Goal: Task Accomplishment & Management: Complete application form

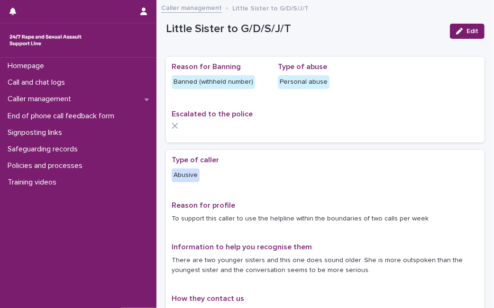
click at [262, 117] on p "Escalated to the police" at bounding box center [325, 114] width 307 height 9
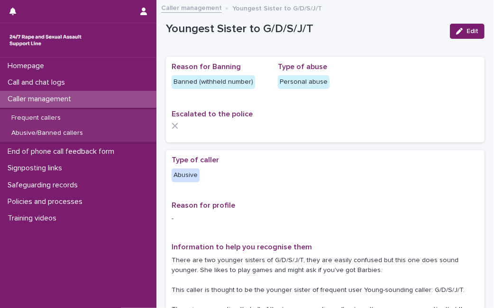
click at [280, 127] on div at bounding box center [325, 126] width 307 height 7
click at [291, 124] on div at bounding box center [325, 126] width 307 height 7
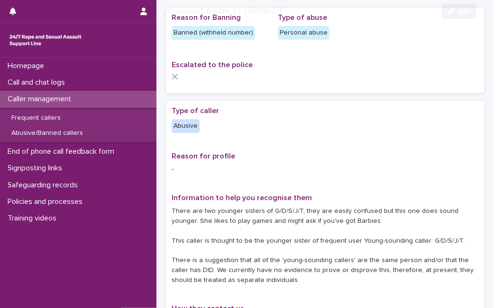
scroll to position [63, 0]
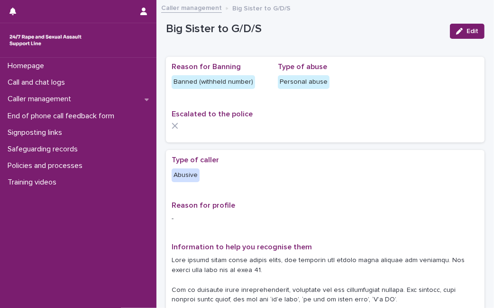
click at [260, 136] on div "Escalated to the police" at bounding box center [325, 123] width 307 height 27
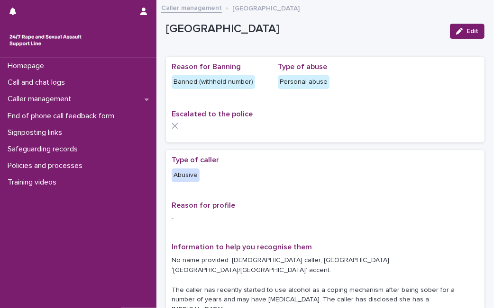
click at [290, 145] on div "Loading... Saving… Reason for Banning Banned (withheld number) Type of abuse Pe…" at bounding box center [325, 103] width 318 height 93
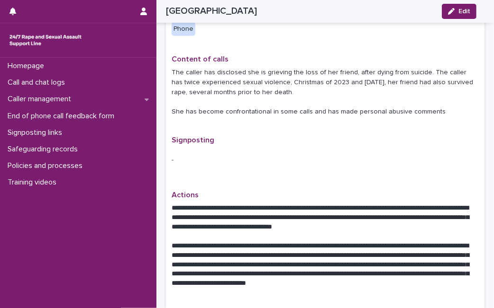
scroll to position [358, 0]
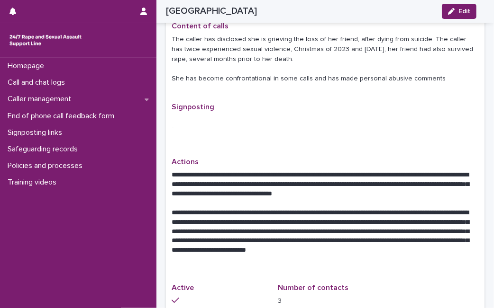
click at [332, 158] on p "Actions" at bounding box center [325, 162] width 307 height 9
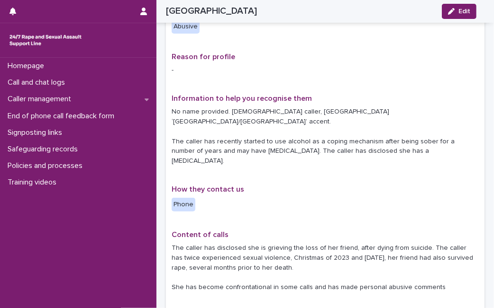
scroll to position [147, 0]
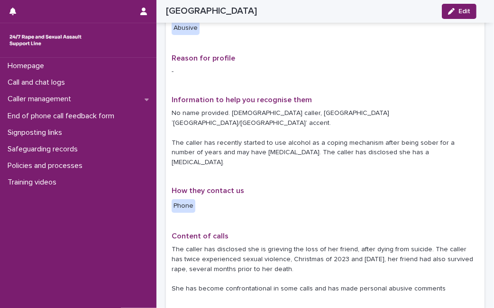
click at [250, 114] on p "No name provided. Female caller, West Country ‘Gloucestershire/Bristol’ accent.…" at bounding box center [325, 138] width 307 height 59
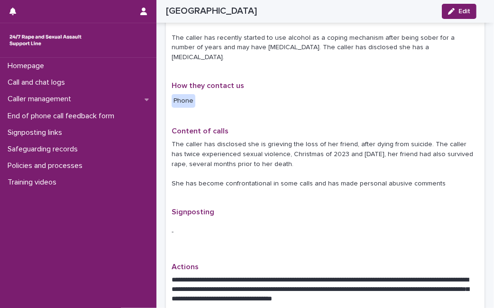
scroll to position [273, 0]
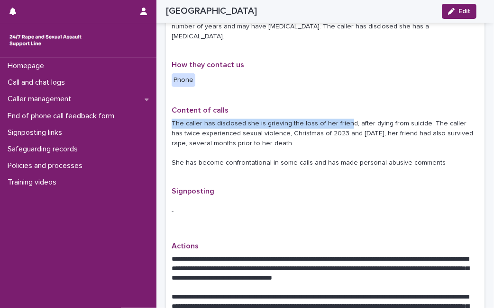
drag, startPoint x: 342, startPoint y: 102, endPoint x: 446, endPoint y: 84, distance: 105.3
click at [446, 84] on div "Type of caller Abusive Reason for profile - Information to help you recognise t…" at bounding box center [325, 140] width 307 height 516
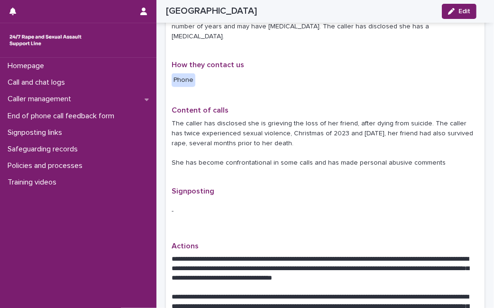
click at [399, 200] on div "-" at bounding box center [325, 211] width 307 height 23
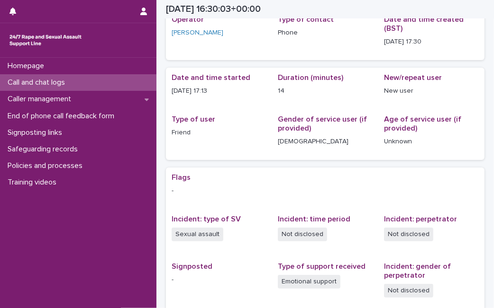
scroll to position [23, 0]
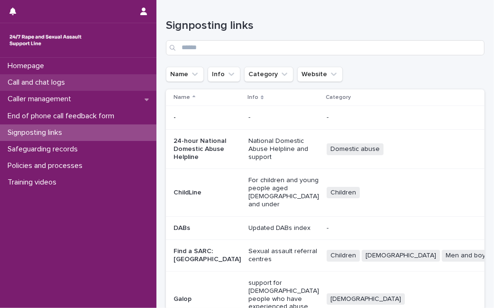
scroll to position [270, 0]
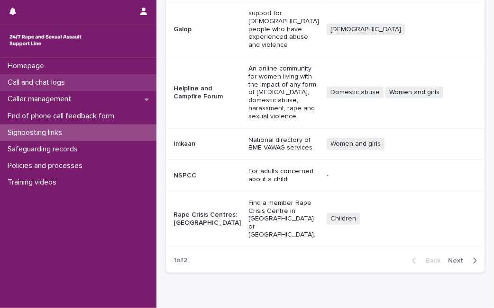
drag, startPoint x: 0, startPoint y: 0, endPoint x: 88, endPoint y: 82, distance: 120.0
click at [88, 82] on div "Call and chat logs" at bounding box center [78, 82] width 156 height 17
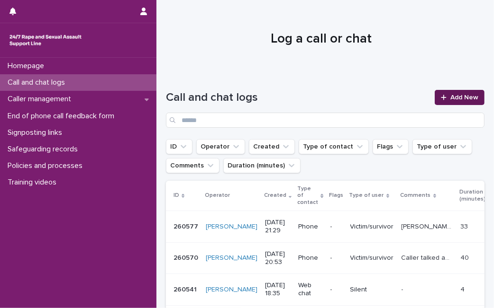
click at [450, 97] on span "Add New" at bounding box center [464, 97] width 28 height 7
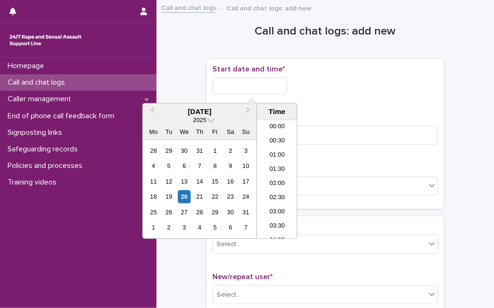
scroll to position [563, 0]
click at [280, 87] on input "text" at bounding box center [249, 86] width 75 height 17
click at [186, 199] on div "20" at bounding box center [184, 196] width 13 height 13
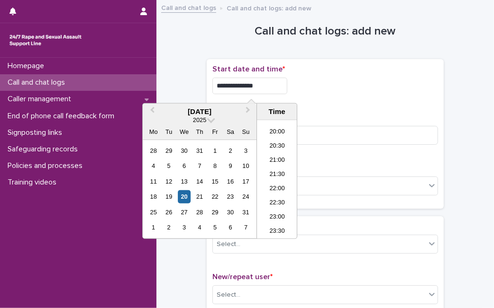
click at [279, 86] on input "**********" at bounding box center [249, 86] width 75 height 17
type input "**********"
click at [311, 137] on input at bounding box center [325, 135] width 226 height 19
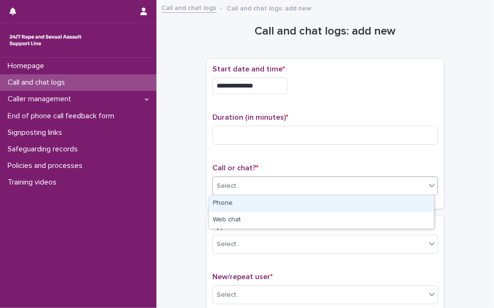
click at [267, 189] on div "Select..." at bounding box center [319, 187] width 213 height 16
click at [259, 202] on div "Phone" at bounding box center [321, 204] width 225 height 17
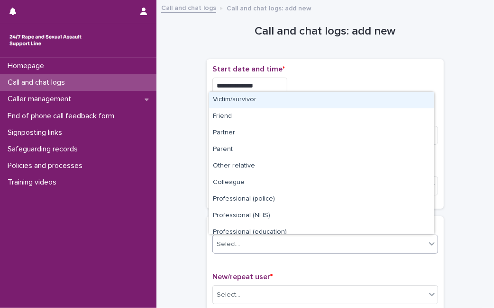
click at [233, 242] on div "Select..." at bounding box center [229, 245] width 24 height 10
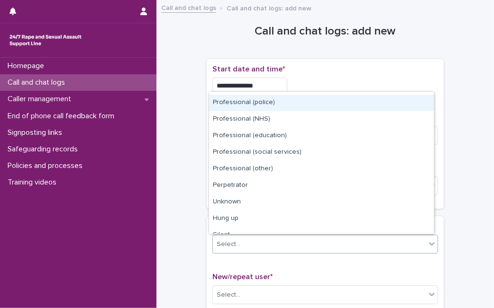
scroll to position [107, 0]
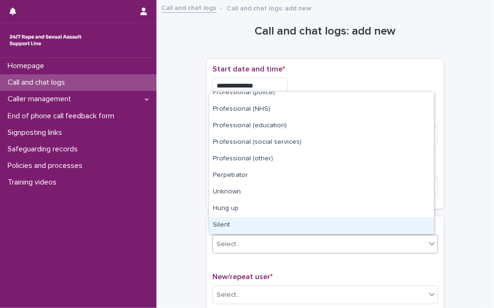
click at [393, 224] on div "Silent" at bounding box center [321, 225] width 225 height 17
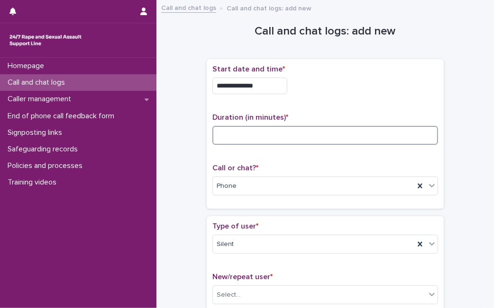
click at [245, 139] on input at bounding box center [325, 135] width 226 height 19
type input "*"
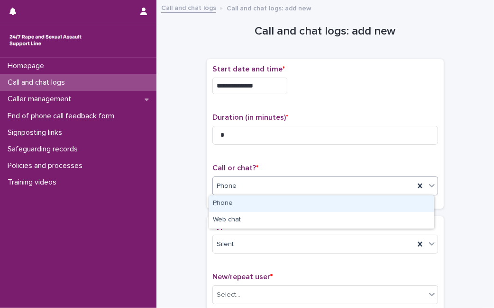
click at [308, 157] on div "**********" at bounding box center [325, 134] width 226 height 138
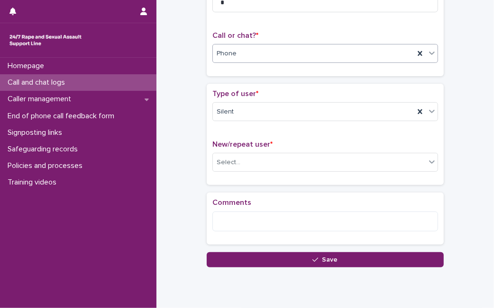
scroll to position [134, 0]
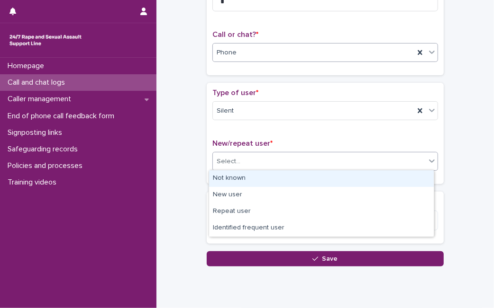
click at [313, 155] on div "Select..." at bounding box center [319, 162] width 213 height 16
click at [290, 181] on div "Not known" at bounding box center [321, 179] width 225 height 17
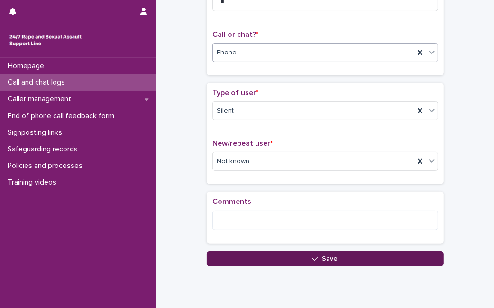
click at [257, 256] on button "Save" at bounding box center [325, 259] width 237 height 15
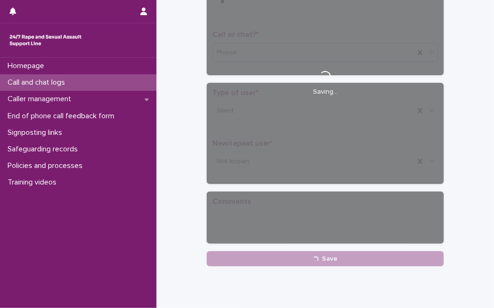
click at [78, 83] on div "Call and chat logs" at bounding box center [78, 82] width 156 height 17
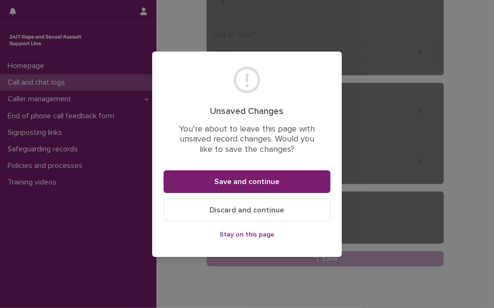
click at [235, 236] on span "Stay on this page" at bounding box center [246, 235] width 55 height 7
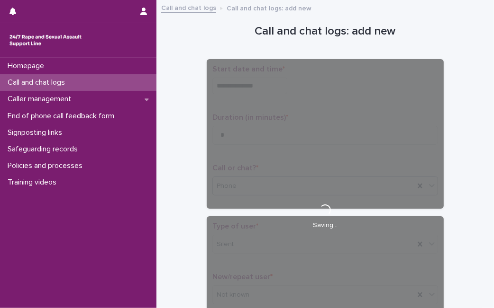
scroll to position [134, 0]
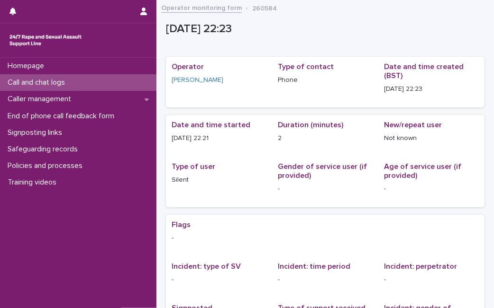
click at [78, 82] on div "Call and chat logs" at bounding box center [78, 82] width 156 height 17
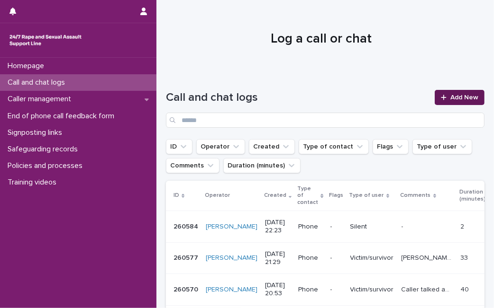
click at [449, 90] on link "Add New" at bounding box center [460, 97] width 50 height 15
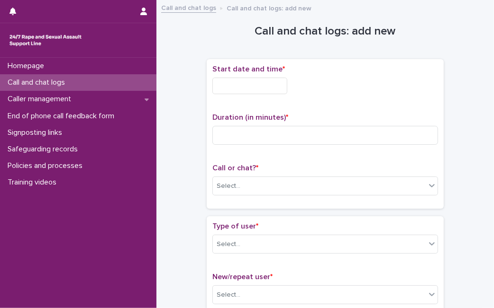
scroll to position [6, 0]
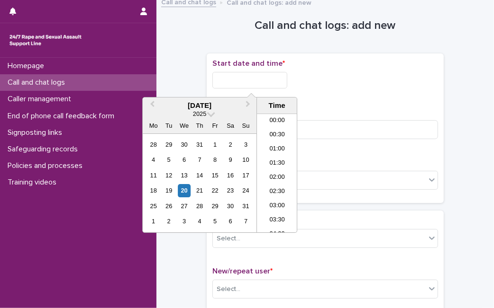
click at [242, 85] on input "text" at bounding box center [249, 80] width 75 height 17
click at [189, 191] on div "20" at bounding box center [184, 191] width 13 height 13
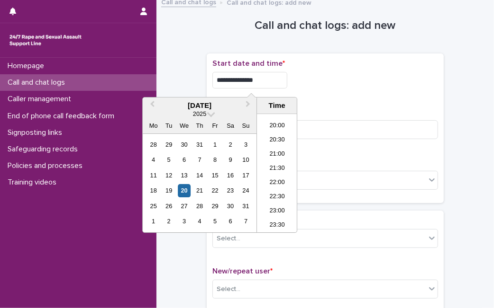
click at [278, 82] on input "**********" at bounding box center [249, 80] width 75 height 17
type input "**********"
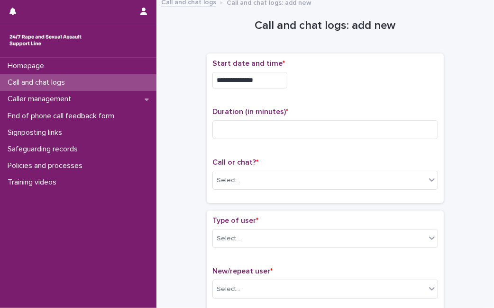
click at [328, 91] on div "**********" at bounding box center [325, 77] width 226 height 37
click at [325, 170] on div "Call or chat? * Select..." at bounding box center [325, 177] width 226 height 39
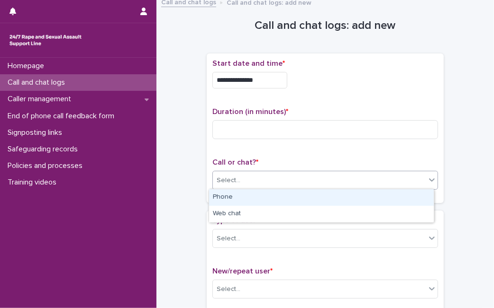
click at [314, 182] on div "Select..." at bounding box center [319, 181] width 213 height 16
click at [303, 193] on div "Phone" at bounding box center [321, 198] width 225 height 17
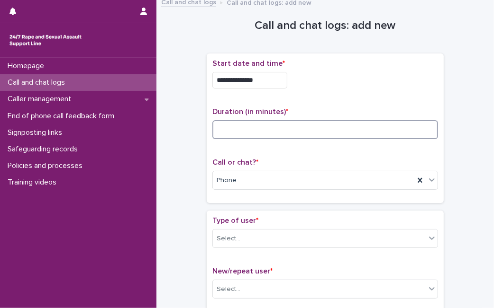
click at [281, 135] on input at bounding box center [325, 129] width 226 height 19
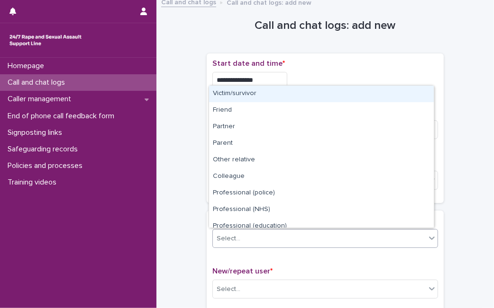
click at [245, 236] on div "Select..." at bounding box center [319, 239] width 213 height 16
click at [299, 90] on div "Victim/survivor" at bounding box center [321, 94] width 225 height 17
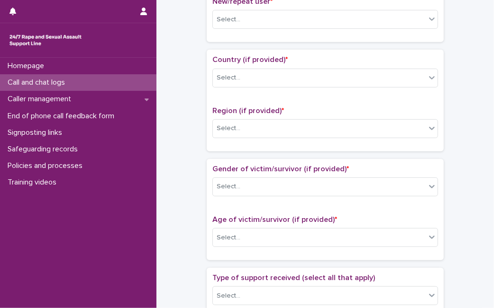
scroll to position [6, 0]
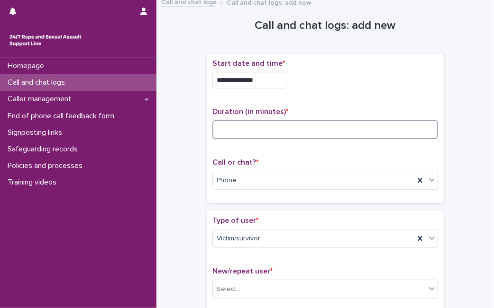
click at [398, 124] on input at bounding box center [325, 129] width 226 height 19
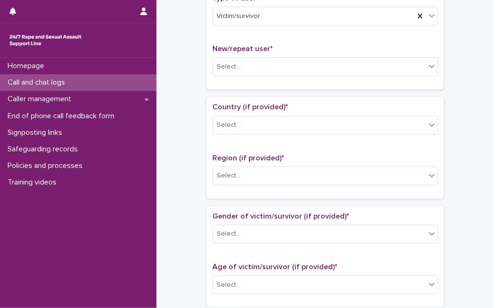
scroll to position [231, 0]
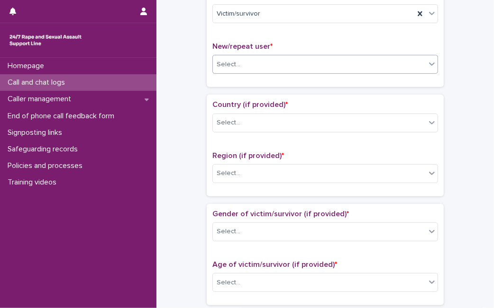
type input "*"
click at [368, 60] on div "Select..." at bounding box center [319, 65] width 213 height 16
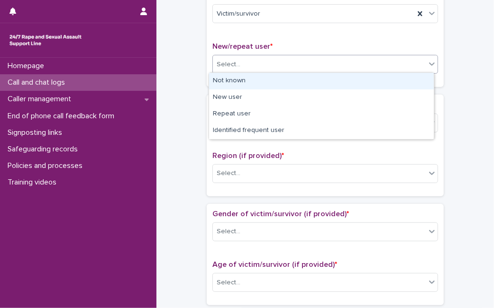
click at [331, 77] on div "Not known" at bounding box center [321, 81] width 225 height 17
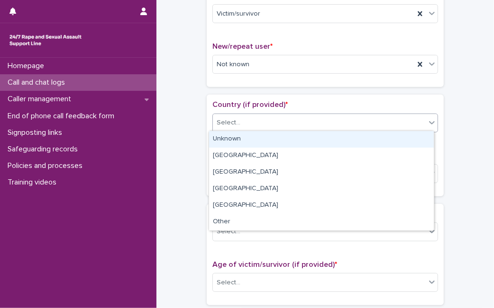
click at [290, 150] on body "**********" at bounding box center [247, 154] width 494 height 308
click at [295, 145] on div "Unknown" at bounding box center [321, 139] width 225 height 17
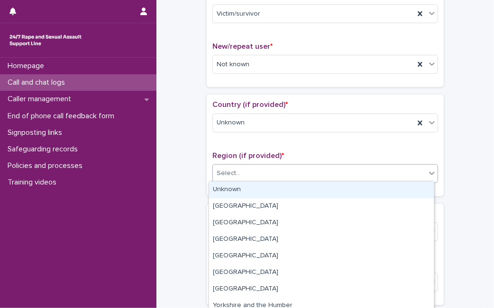
drag, startPoint x: 287, startPoint y: 175, endPoint x: 282, endPoint y: 186, distance: 11.5
click at [282, 186] on body "**********" at bounding box center [247, 154] width 494 height 308
click at [282, 186] on div "Unknown" at bounding box center [321, 190] width 225 height 17
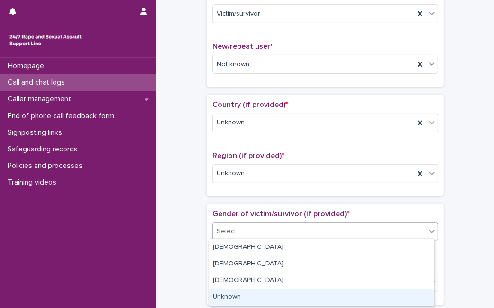
drag, startPoint x: 264, startPoint y: 223, endPoint x: 246, endPoint y: 296, distance: 75.0
click at [246, 296] on body "**********" at bounding box center [247, 154] width 494 height 308
click at [246, 296] on div "Unknown" at bounding box center [321, 298] width 225 height 17
click at [246, 296] on div "Age of victim/survivor (if provided) * Select..." at bounding box center [325, 280] width 226 height 39
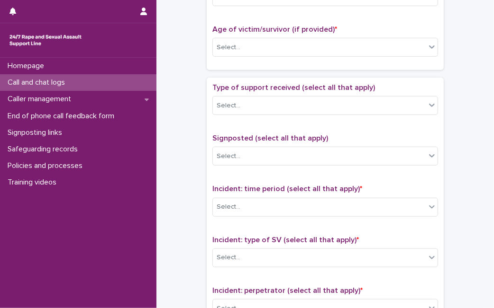
scroll to position [469, 0]
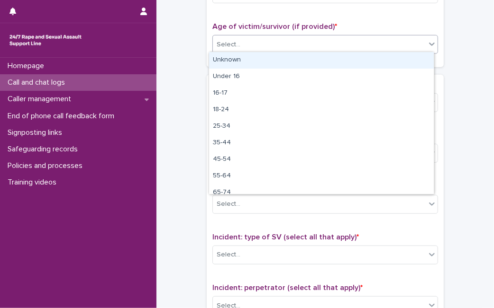
drag, startPoint x: 376, startPoint y: 38, endPoint x: 356, endPoint y: 59, distance: 28.8
click at [356, 59] on body "**********" at bounding box center [247, 154] width 494 height 308
click at [356, 59] on div "Unknown" at bounding box center [321, 60] width 225 height 17
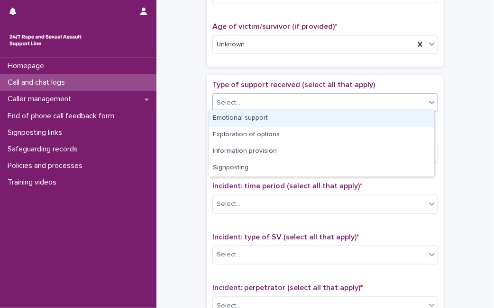
click at [314, 95] on div "Select..." at bounding box center [319, 103] width 213 height 16
click at [302, 116] on div "Emotional support" at bounding box center [321, 118] width 225 height 17
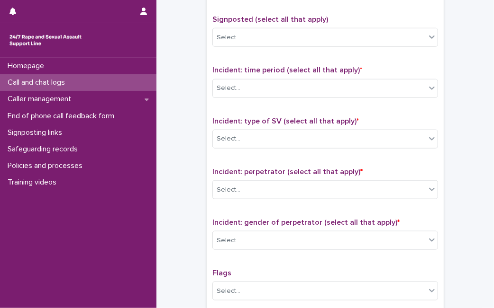
scroll to position [602, 0]
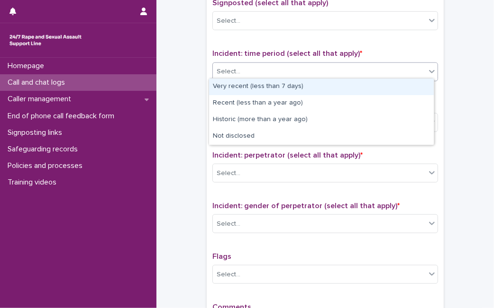
click at [386, 67] on div "Select..." at bounding box center [319, 72] width 213 height 16
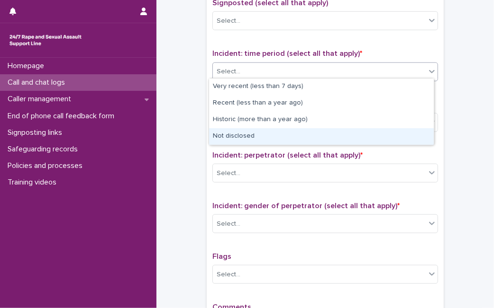
click at [345, 128] on div "Not disclosed" at bounding box center [321, 136] width 225 height 17
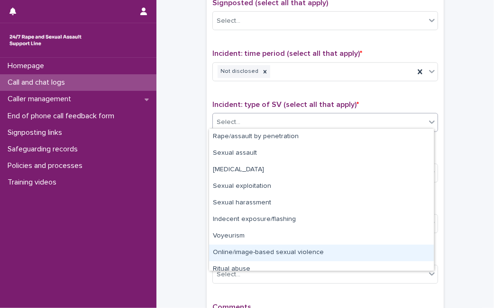
drag, startPoint x: 355, startPoint y: 122, endPoint x: 427, endPoint y: 255, distance: 151.4
click at [427, 255] on body "**********" at bounding box center [247, 154] width 494 height 308
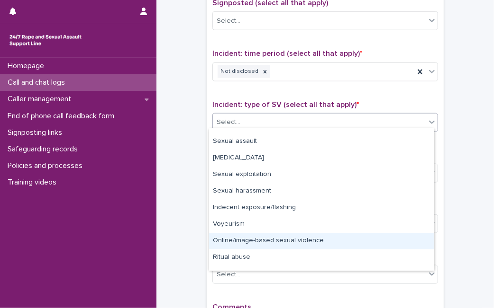
scroll to position [23, 0]
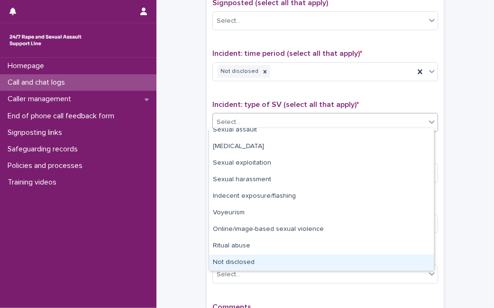
click at [409, 261] on div "Not disclosed" at bounding box center [321, 263] width 225 height 17
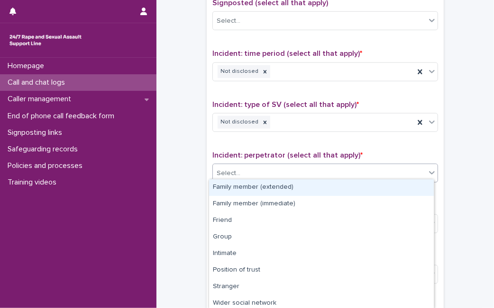
click at [408, 166] on div "Select..." at bounding box center [319, 174] width 213 height 16
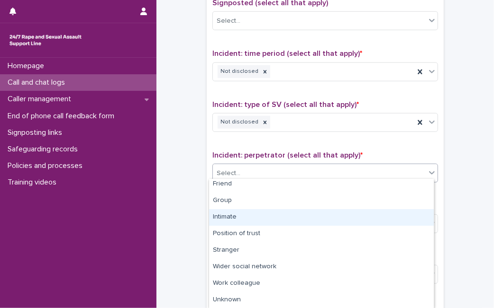
scroll to position [53, 0]
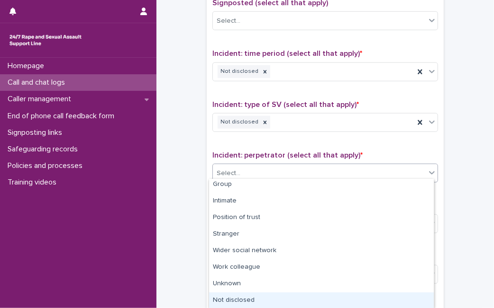
click at [408, 295] on div "Not disclosed" at bounding box center [321, 301] width 225 height 17
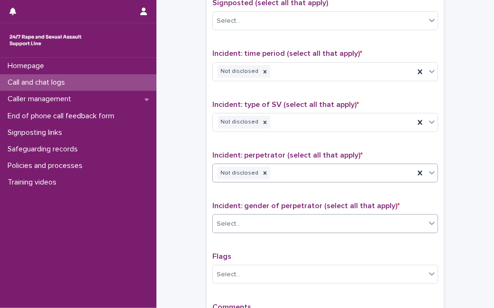
click at [415, 218] on div "Select..." at bounding box center [319, 225] width 213 height 16
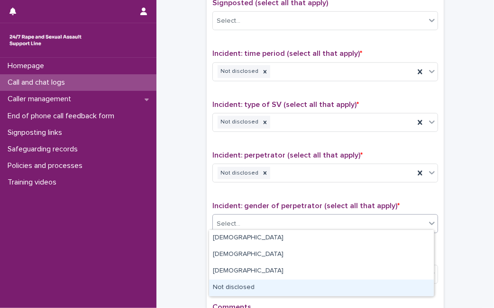
click at [372, 293] on div "Not disclosed" at bounding box center [321, 288] width 225 height 17
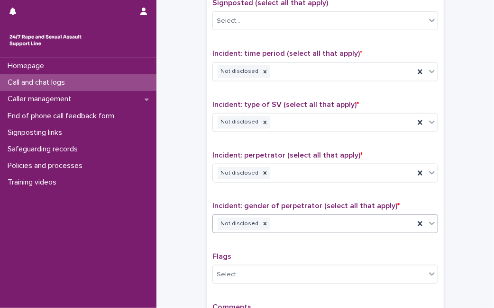
scroll to position [735, 0]
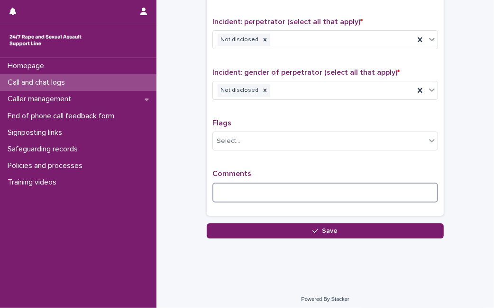
click at [349, 193] on textarea at bounding box center [325, 193] width 226 height 20
type textarea "**********"
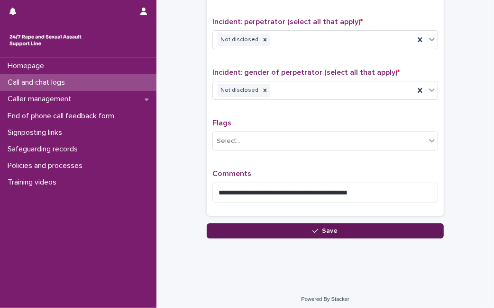
click at [272, 229] on button "Save" at bounding box center [325, 231] width 237 height 15
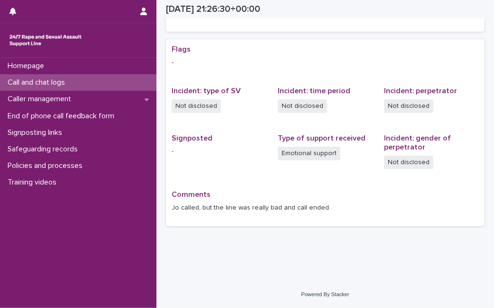
scroll to position [175, 0]
click at [254, 232] on div "Loading... Saving… Flags - Incident: type of SV Not disclosed Incident: time pe…" at bounding box center [325, 137] width 318 height 195
click at [75, 82] on div "Call and chat logs" at bounding box center [78, 82] width 156 height 17
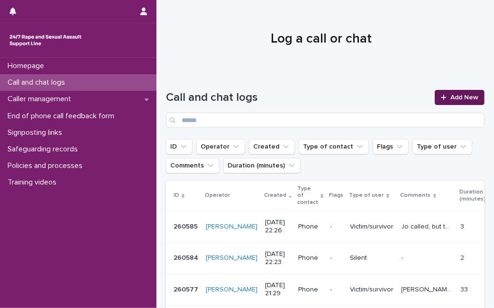
click at [459, 97] on span "Add New" at bounding box center [464, 97] width 28 height 7
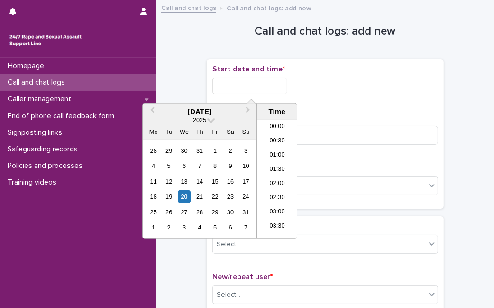
scroll to position [563, 0]
click at [261, 90] on input "text" at bounding box center [249, 86] width 75 height 17
click at [185, 193] on div "20" at bounding box center [184, 196] width 13 height 13
type input "**********"
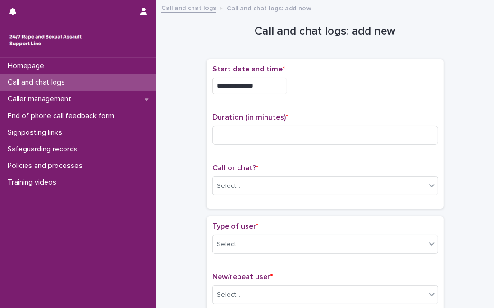
click at [398, 78] on div "**********" at bounding box center [325, 86] width 226 height 17
click at [277, 193] on div "Select..." at bounding box center [319, 187] width 213 height 16
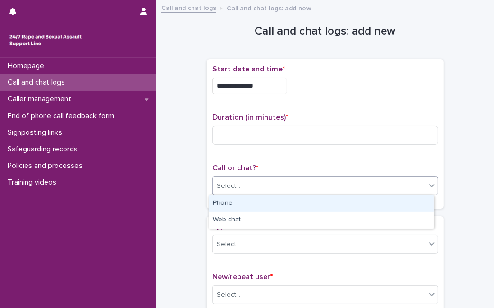
click at [269, 202] on div "Phone" at bounding box center [321, 204] width 225 height 17
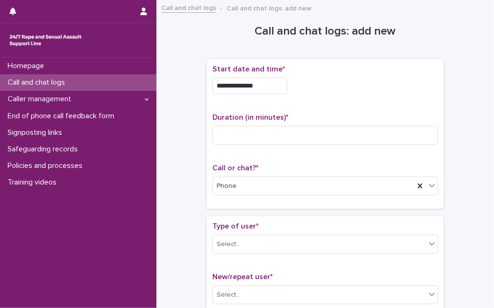
click at [306, 254] on div "Type of user * Select..." at bounding box center [325, 241] width 226 height 39
click at [315, 237] on div "Select..." at bounding box center [319, 245] width 213 height 16
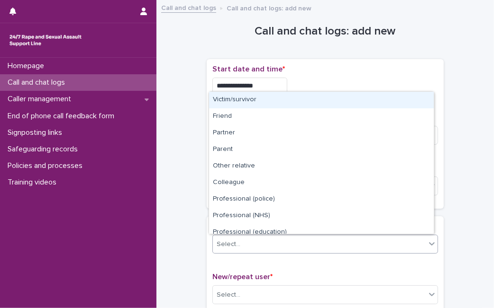
click at [334, 104] on div "Victim/survivor" at bounding box center [321, 100] width 225 height 17
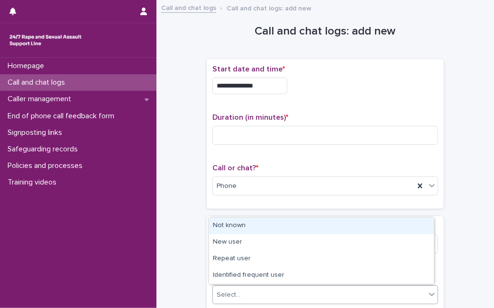
click at [260, 298] on div "Select..." at bounding box center [319, 296] width 213 height 16
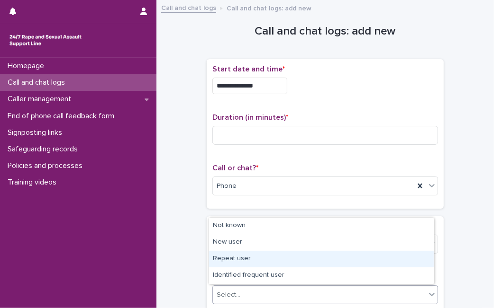
click at [273, 254] on div "Repeat user" at bounding box center [321, 259] width 225 height 17
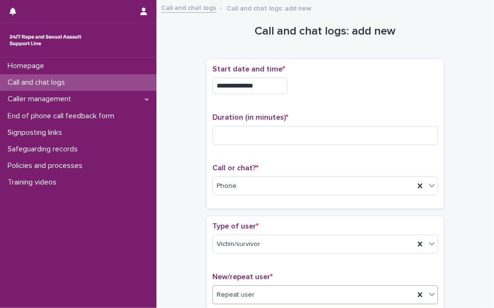
scroll to position [270, 0]
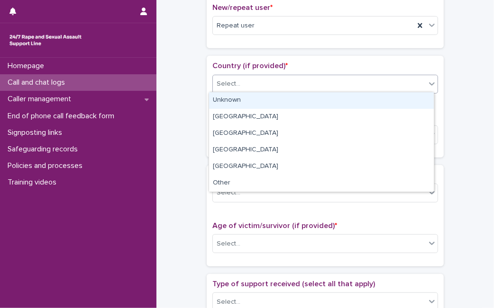
click at [342, 84] on div "Select..." at bounding box center [319, 84] width 213 height 16
click at [322, 102] on div "Unknown" at bounding box center [321, 100] width 225 height 17
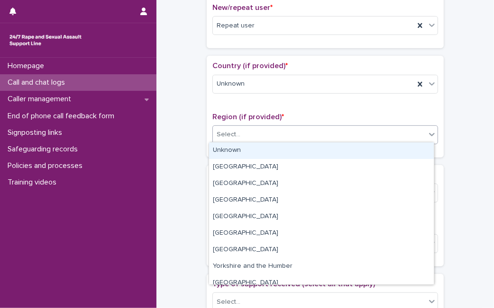
drag, startPoint x: 289, startPoint y: 136, endPoint x: 279, endPoint y: 150, distance: 17.0
click at [279, 150] on body "**********" at bounding box center [247, 154] width 494 height 308
click at [279, 150] on div "Unknown" at bounding box center [321, 151] width 225 height 17
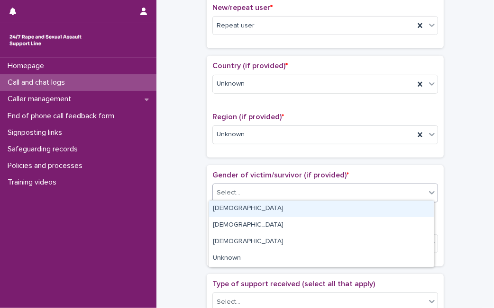
click at [252, 190] on div "Select..." at bounding box center [319, 193] width 213 height 16
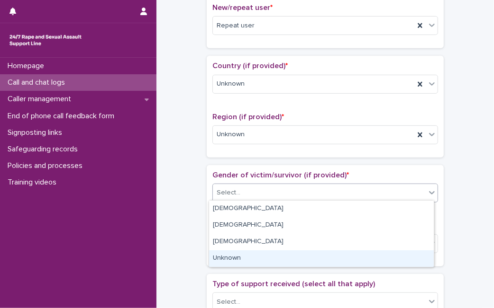
click at [230, 264] on div "Unknown" at bounding box center [321, 259] width 225 height 17
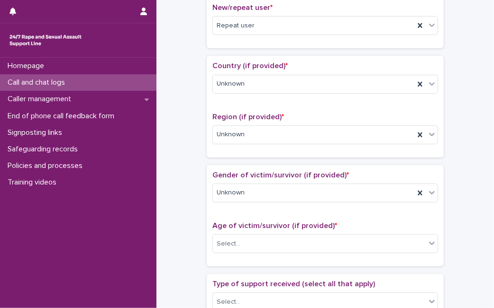
click at [258, 228] on div "Age of victim/survivor (if provided) * Select..." at bounding box center [325, 241] width 226 height 39
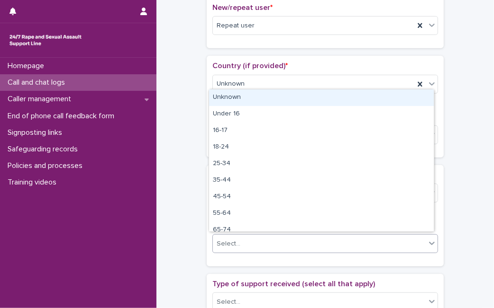
click at [253, 244] on div "Select..." at bounding box center [319, 244] width 213 height 16
click at [294, 102] on div "Unknown" at bounding box center [321, 98] width 225 height 17
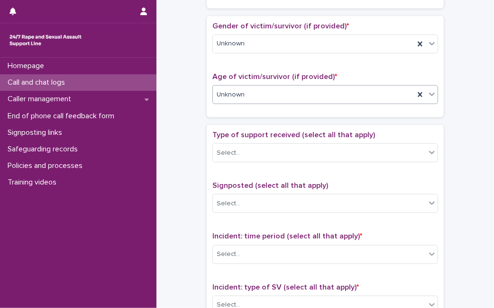
scroll to position [423, 0]
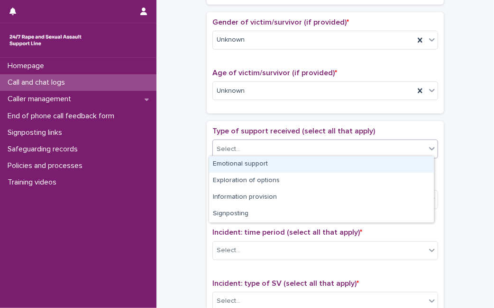
click at [356, 142] on div "Select..." at bounding box center [319, 150] width 213 height 16
click at [331, 163] on div "Emotional support" at bounding box center [321, 164] width 225 height 17
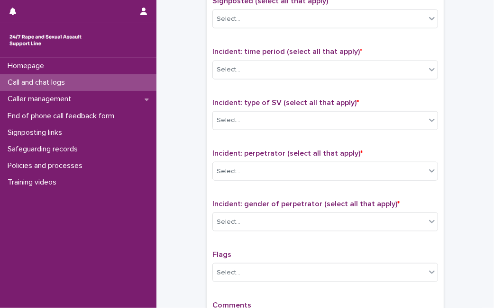
scroll to position [607, 0]
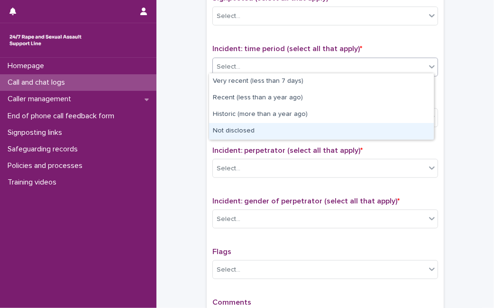
drag, startPoint x: 424, startPoint y: 65, endPoint x: 356, endPoint y: 122, distance: 88.8
click at [355, 124] on body "**********" at bounding box center [247, 154] width 494 height 308
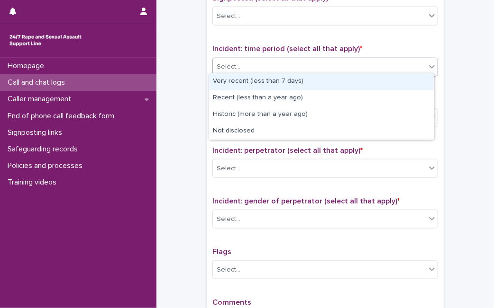
click at [308, 70] on div "Select..." at bounding box center [319, 67] width 213 height 16
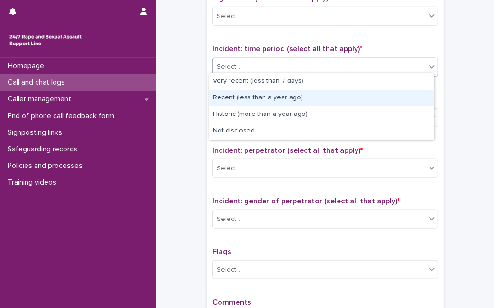
drag, startPoint x: 293, startPoint y: 89, endPoint x: 295, endPoint y: 95, distance: 6.9
click at [295, 95] on div "Recent (less than a year ago)" at bounding box center [321, 98] width 225 height 17
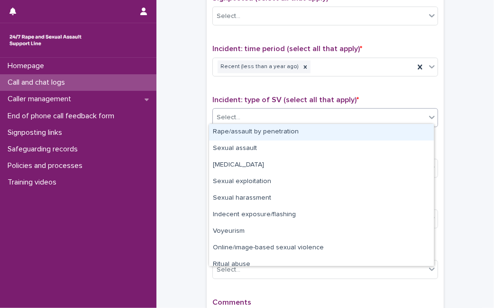
click at [290, 113] on div "Select..." at bounding box center [319, 118] width 213 height 16
click at [282, 128] on div "Rape/assault by penetration" at bounding box center [321, 132] width 225 height 17
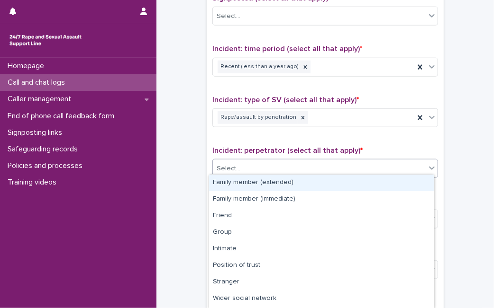
click at [272, 164] on div "Select..." at bounding box center [319, 169] width 213 height 16
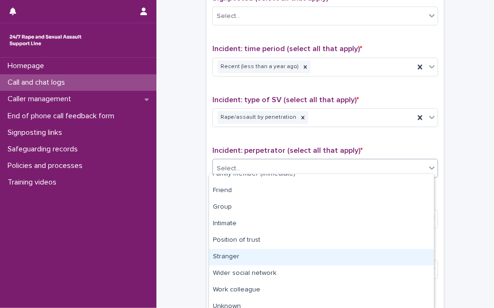
scroll to position [48, 0]
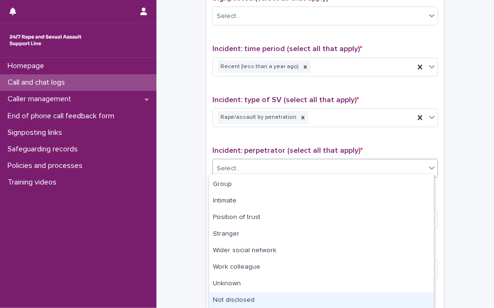
click at [372, 296] on div "Not disclosed" at bounding box center [321, 301] width 225 height 17
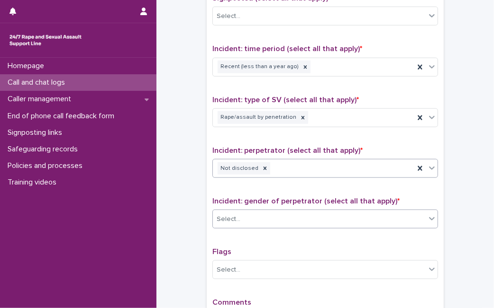
click at [417, 213] on div "Select..." at bounding box center [319, 220] width 213 height 16
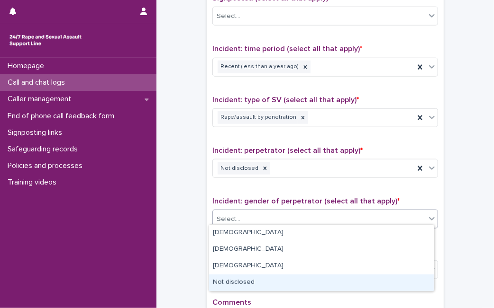
click at [369, 280] on div "Not disclosed" at bounding box center [321, 283] width 225 height 17
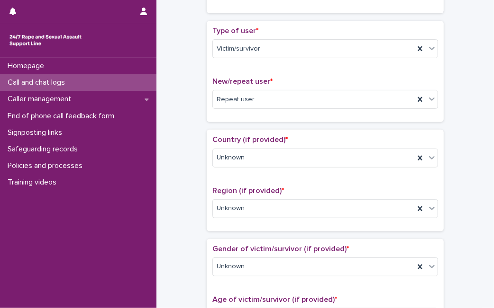
scroll to position [0, 0]
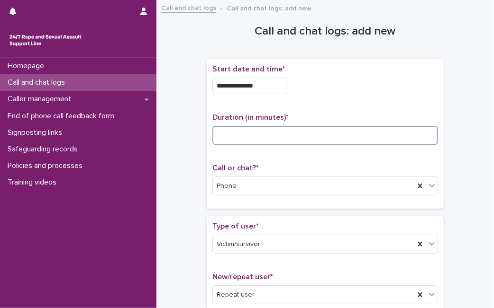
click at [401, 126] on input at bounding box center [325, 135] width 226 height 19
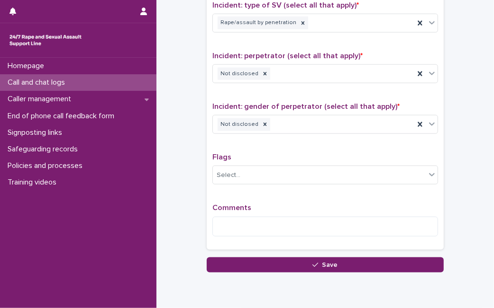
scroll to position [700, 0]
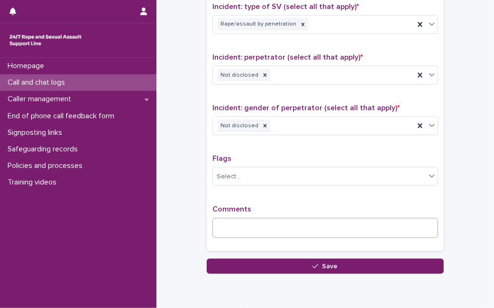
type input "**"
click at [410, 229] on textarea at bounding box center [325, 228] width 226 height 20
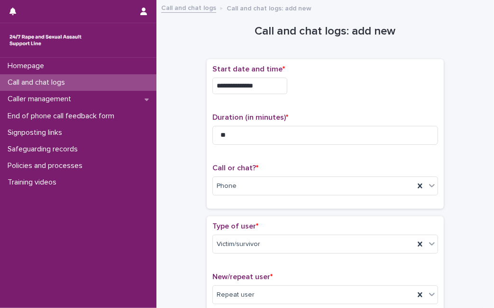
scroll to position [0, 0]
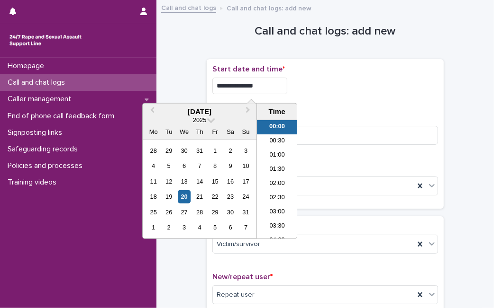
click at [266, 82] on input "**********" at bounding box center [249, 86] width 75 height 17
type input "**********"
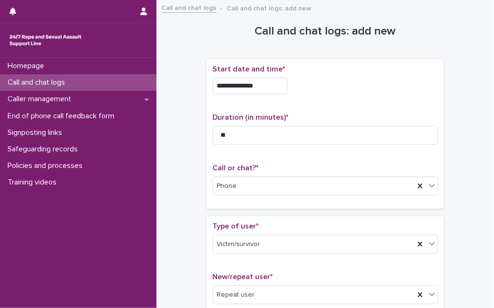
click at [316, 119] on p "Duration (in minutes) *" at bounding box center [325, 117] width 226 height 9
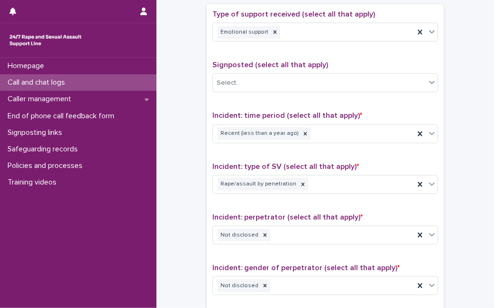
scroll to position [735, 0]
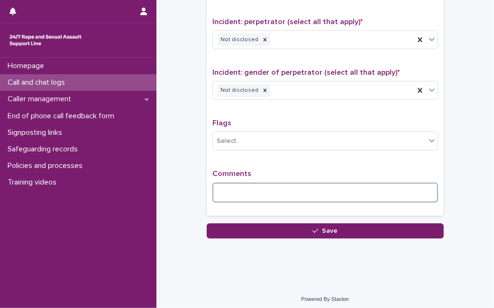
click at [342, 197] on textarea at bounding box center [325, 193] width 226 height 20
click at [217, 185] on textarea at bounding box center [325, 193] width 226 height 20
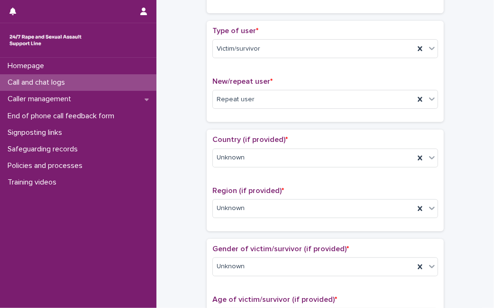
scroll to position [0, 0]
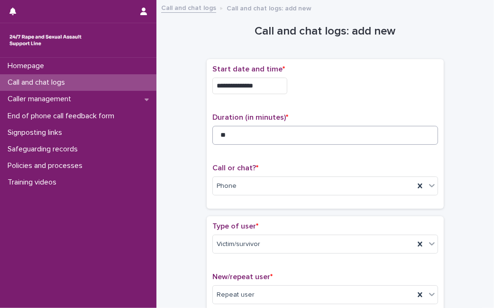
type textarea "**********"
click at [256, 137] on input "**" at bounding box center [325, 135] width 226 height 19
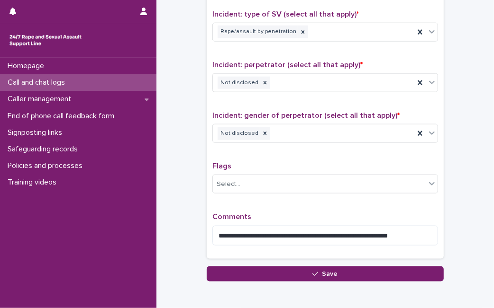
scroll to position [693, 0]
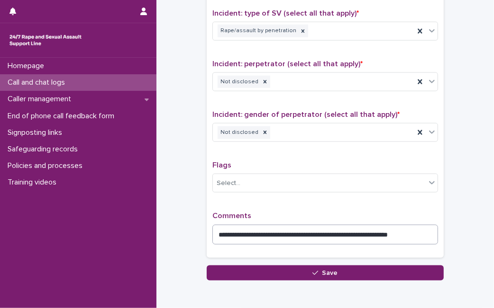
type input "*"
click at [418, 226] on textarea "**********" at bounding box center [325, 235] width 226 height 20
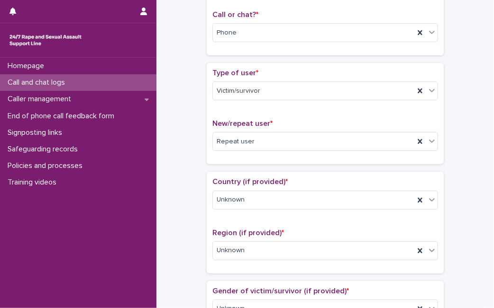
scroll to position [0, 0]
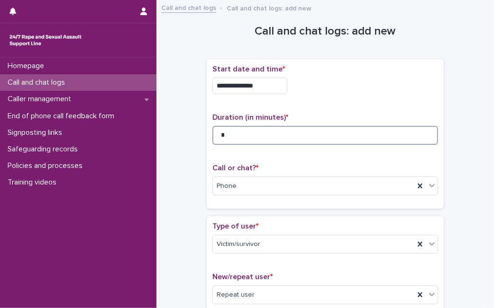
click at [360, 135] on input "*" at bounding box center [325, 135] width 226 height 19
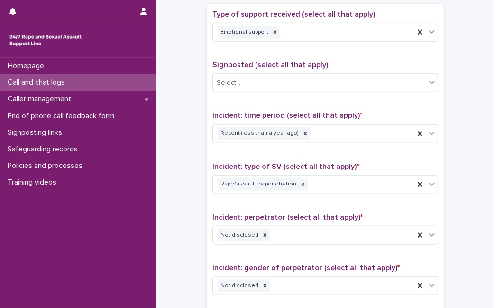
scroll to position [735, 0]
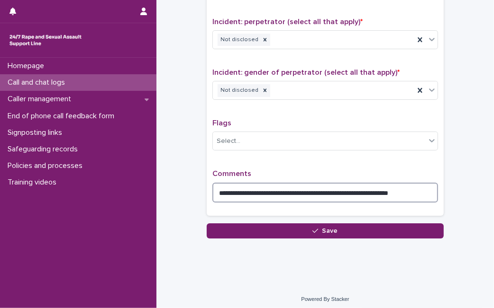
click at [431, 194] on textarea "**********" at bounding box center [325, 193] width 226 height 20
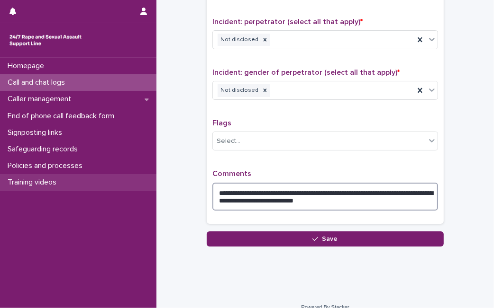
type textarea "**********"
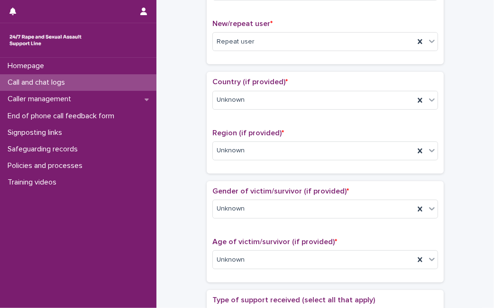
scroll to position [0, 0]
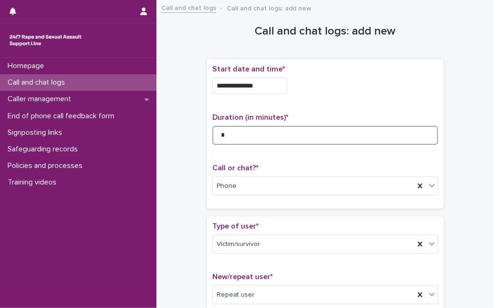
click at [296, 135] on input "*" at bounding box center [325, 135] width 226 height 19
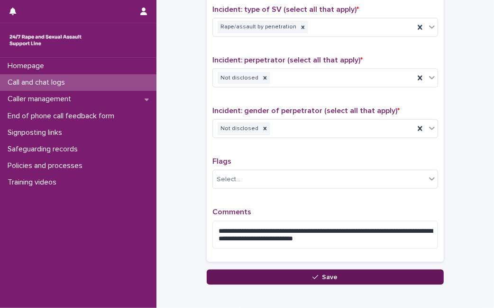
type input "**"
click at [369, 273] on button "Save" at bounding box center [325, 277] width 237 height 15
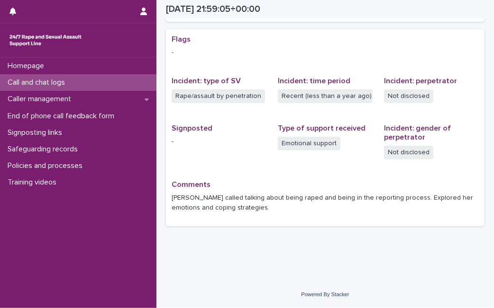
scroll to position [185, 0]
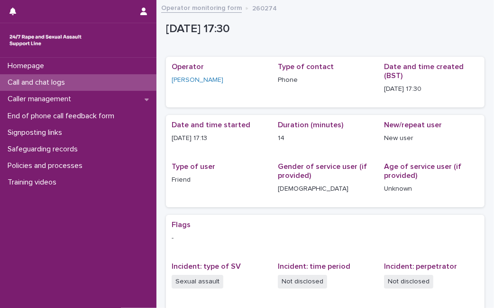
scroll to position [23, 0]
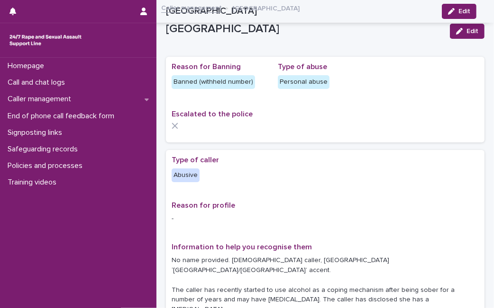
scroll to position [273, 0]
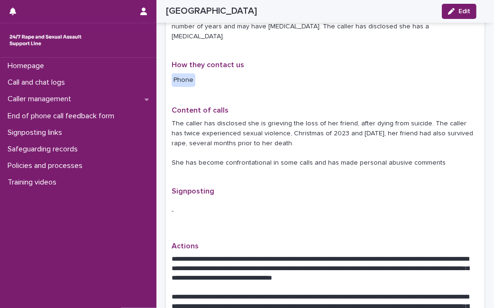
click at [330, 200] on div "-" at bounding box center [325, 211] width 307 height 23
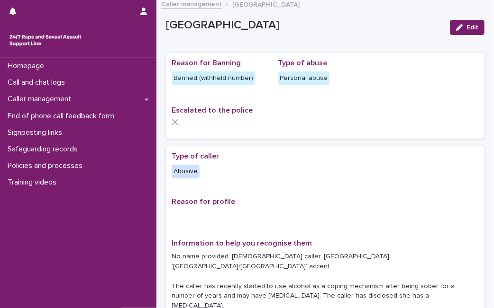
click at [408, 91] on div "Reason for Banning Banned (withheld number) Type of abuse Personal abuse Escala…" at bounding box center [325, 96] width 307 height 74
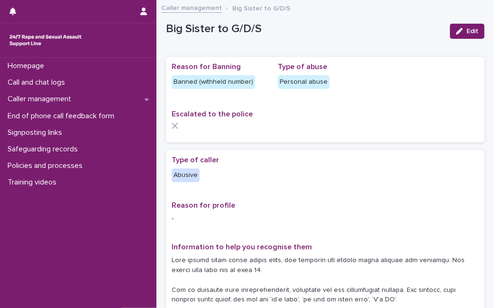
drag, startPoint x: 0, startPoint y: 0, endPoint x: 375, endPoint y: 79, distance: 383.4
click at [375, 79] on div "Reason for Banning Banned (withheld number) Type of abuse Personal abuse Escala…" at bounding box center [325, 100] width 307 height 74
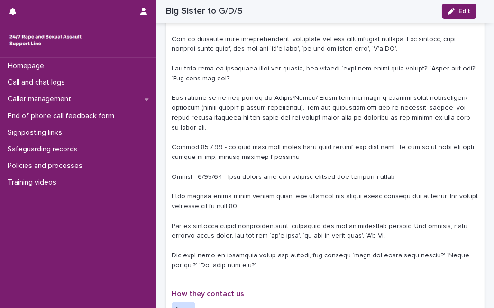
scroll to position [253, 0]
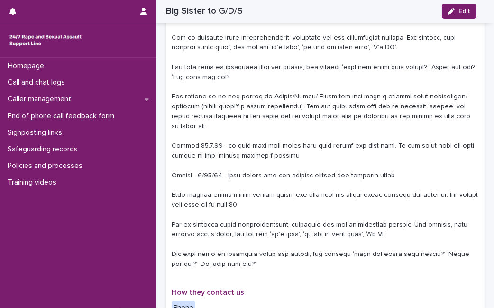
click at [371, 86] on p at bounding box center [325, 136] width 307 height 266
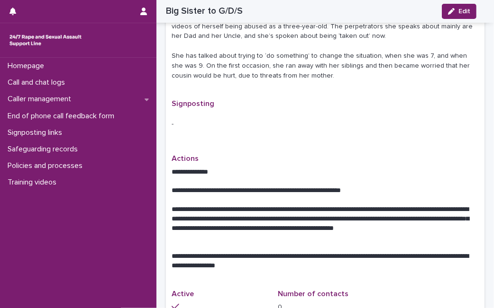
scroll to position [632, 0]
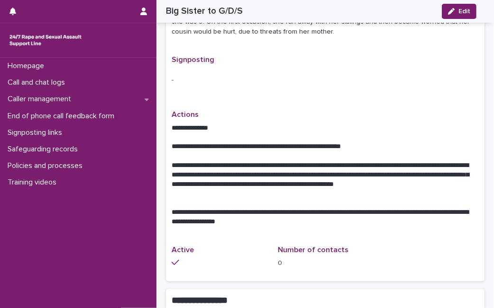
click at [252, 92] on div "Signposting -" at bounding box center [325, 77] width 307 height 44
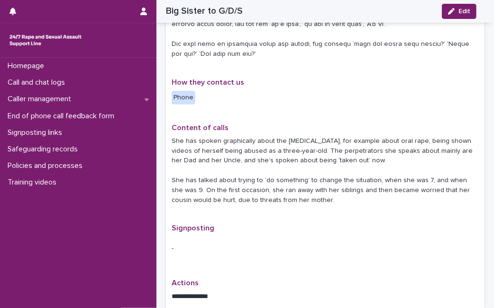
scroll to position [442, 0]
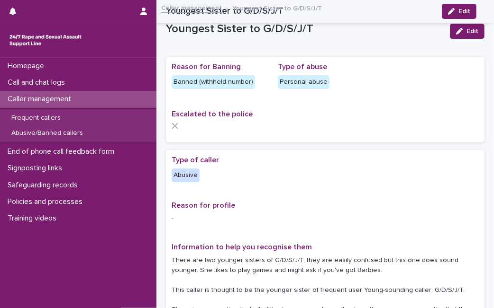
click at [282, 110] on div "Escalated to the police" at bounding box center [325, 123] width 307 height 27
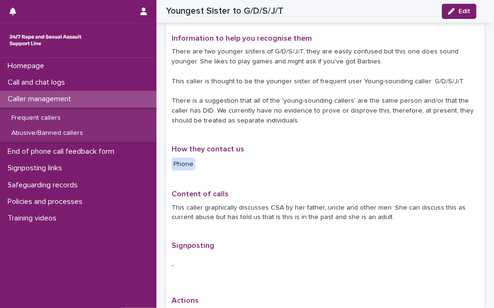
scroll to position [210, 0]
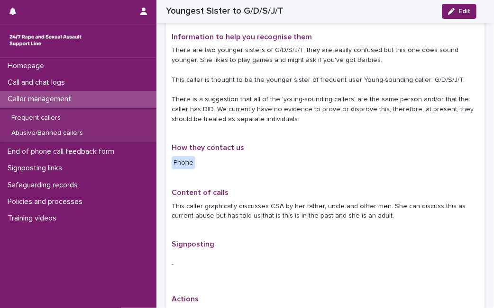
click at [281, 133] on div "**********" at bounding box center [325, 307] width 307 height 723
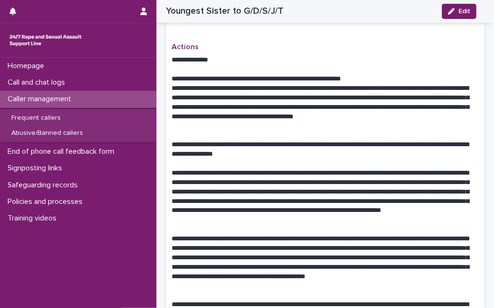
scroll to position [442, 0]
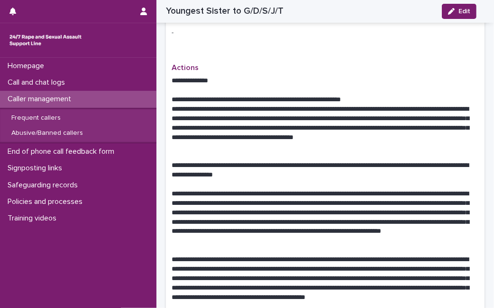
click at [308, 88] on p at bounding box center [325, 90] width 307 height 9
click at [335, 41] on div "-" at bounding box center [325, 32] width 307 height 23
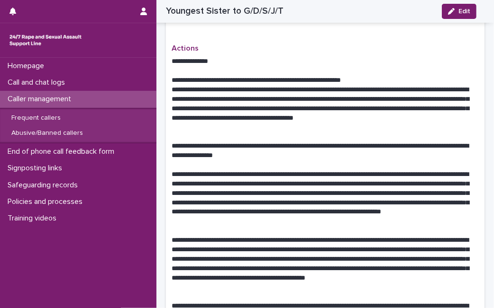
scroll to position [463, 0]
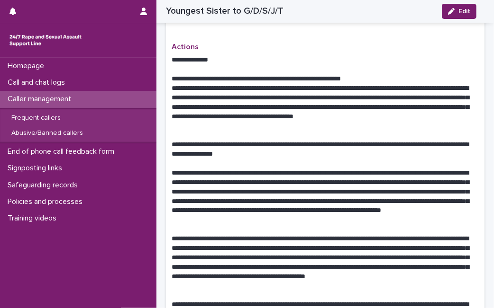
click at [232, 59] on p "**********" at bounding box center [321, 59] width 299 height 9
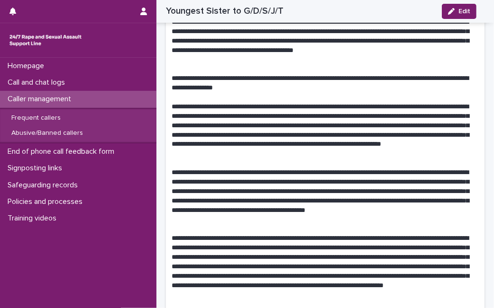
scroll to position [569, 0]
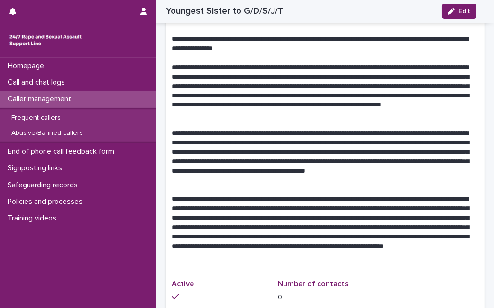
click at [288, 38] on p "**********" at bounding box center [321, 44] width 299 height 19
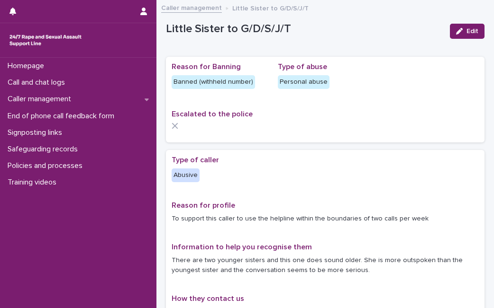
click at [296, 137] on div "Reason for Banning Banned (withheld number) Type of abuse Personal abuse Escala…" at bounding box center [325, 100] width 318 height 86
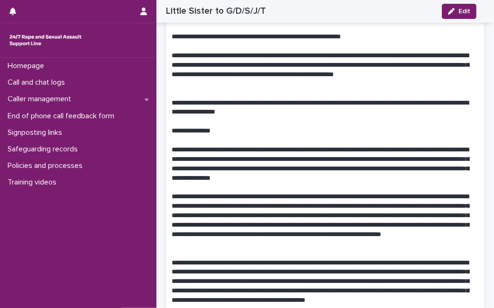
scroll to position [421, 0]
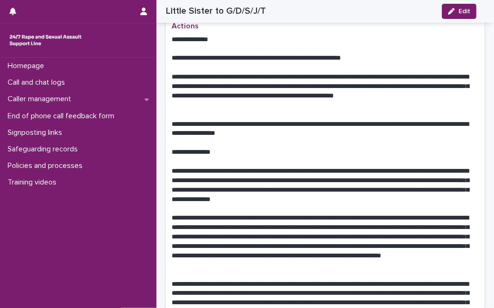
click at [407, 43] on p "**********" at bounding box center [321, 39] width 299 height 9
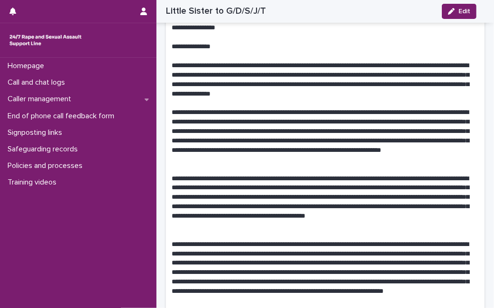
scroll to position [547, 0]
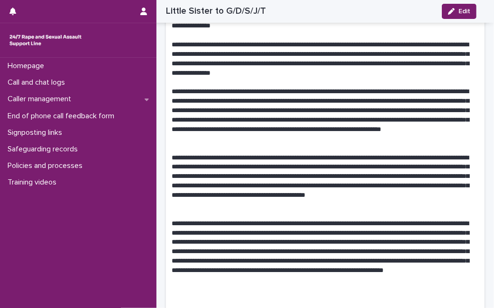
click at [410, 18] on div "Little Sister to G/D/S/J/T Edit" at bounding box center [321, 11] width 310 height 23
click at [364, 55] on p "**********" at bounding box center [321, 59] width 299 height 38
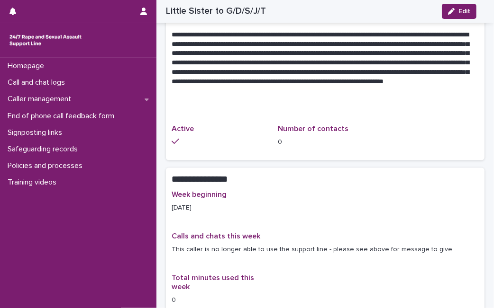
scroll to position [737, 0]
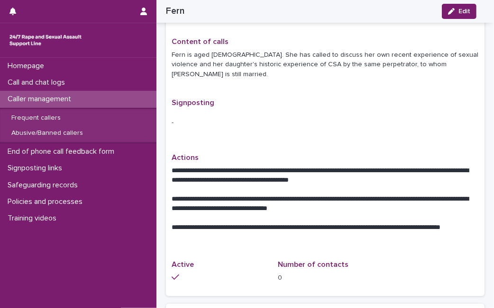
scroll to position [316, 0]
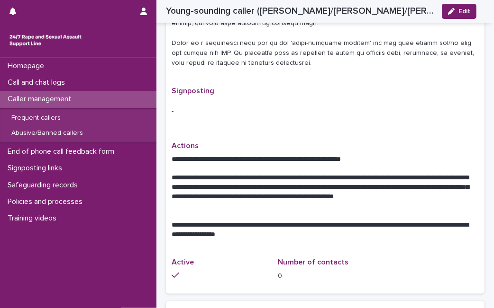
scroll to position [610, 0]
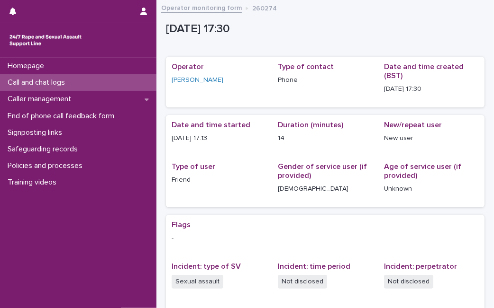
scroll to position [23, 0]
